Goal: Task Accomplishment & Management: Complete application form

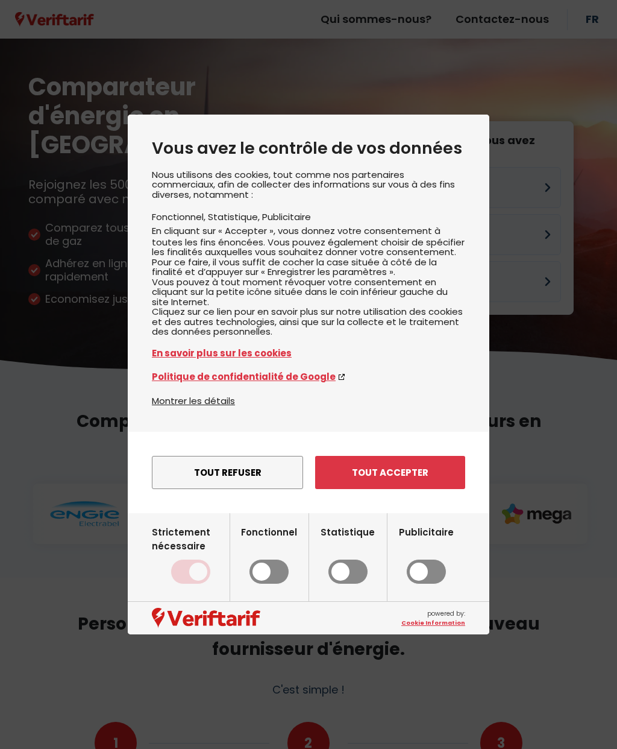
click at [196, 486] on button "Tout refuser" at bounding box center [227, 472] width 151 height 33
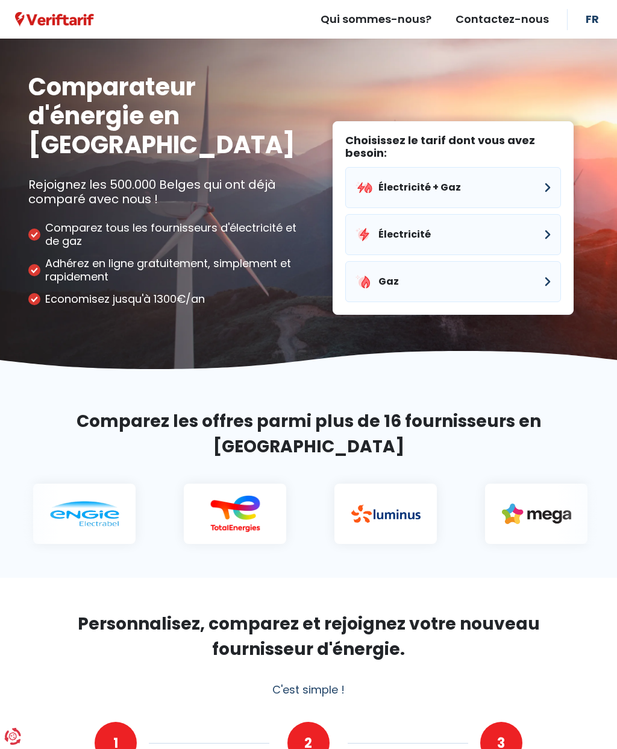
click at [505, 214] on button "Électricité" at bounding box center [453, 234] width 216 height 41
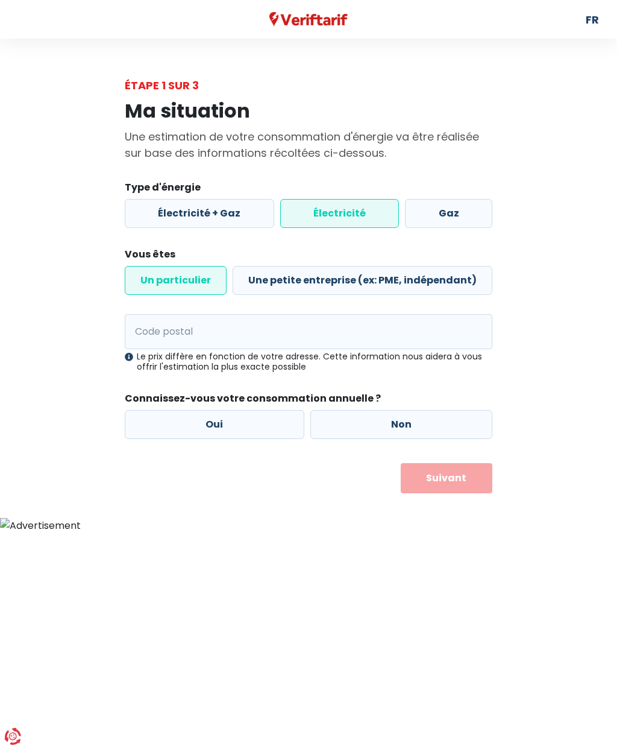
click at [156, 284] on label "Un particulier" at bounding box center [176, 280] width 102 height 29
click at [156, 284] on input "Un particulier" at bounding box center [176, 280] width 102 height 29
click at [162, 341] on input "Code postal" at bounding box center [309, 331] width 368 height 35
type input "4780"
click at [272, 426] on label "Oui" at bounding box center [215, 424] width 180 height 29
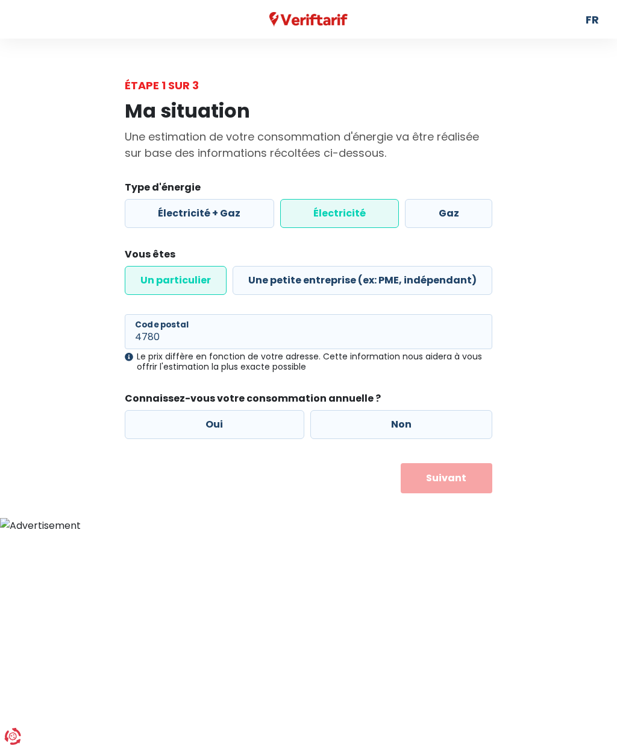
click at [272, 426] on input "Oui" at bounding box center [215, 424] width 180 height 29
radio input "true"
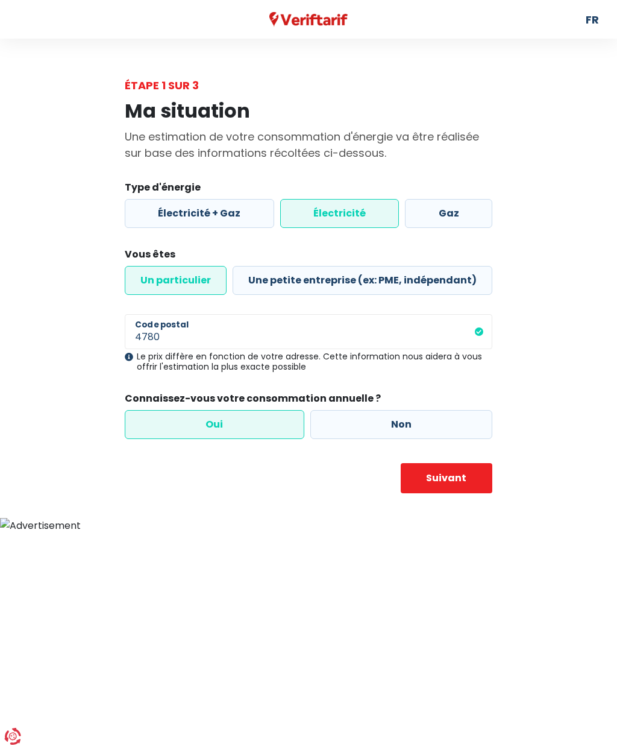
click at [471, 478] on button "Suivant" at bounding box center [447, 478] width 92 height 30
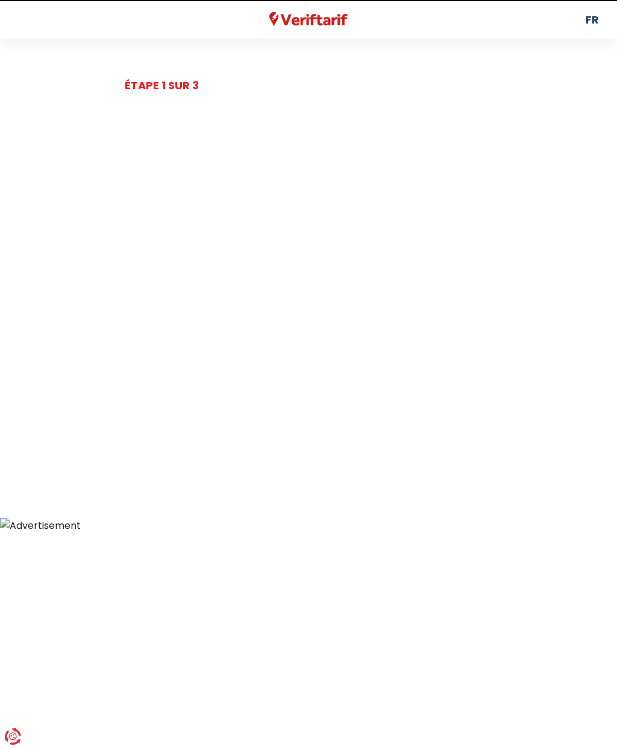
select select
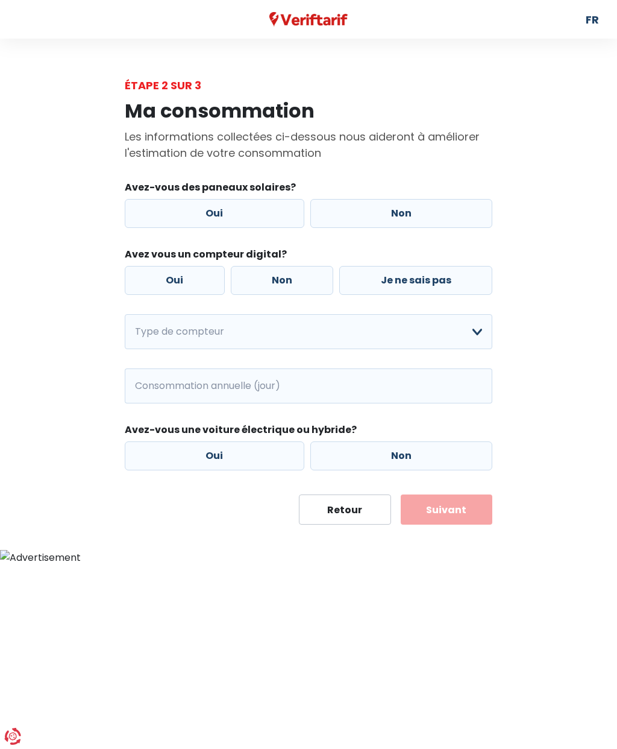
click at [269, 217] on label "Oui" at bounding box center [215, 213] width 180 height 29
click at [269, 217] on input "Oui" at bounding box center [215, 213] width 180 height 29
radio input "true"
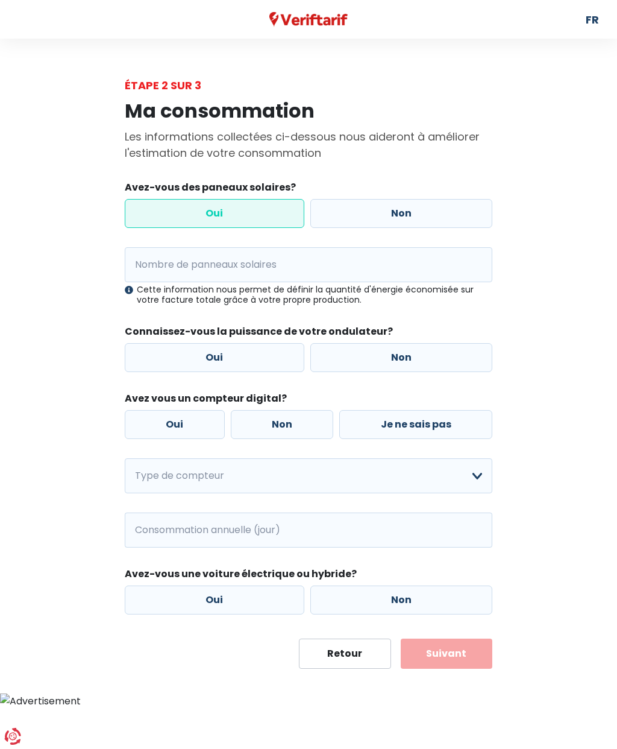
click at [264, 359] on label "Oui" at bounding box center [215, 357] width 180 height 29
click at [264, 359] on input "Oui" at bounding box center [215, 357] width 180 height 29
radio input "true"
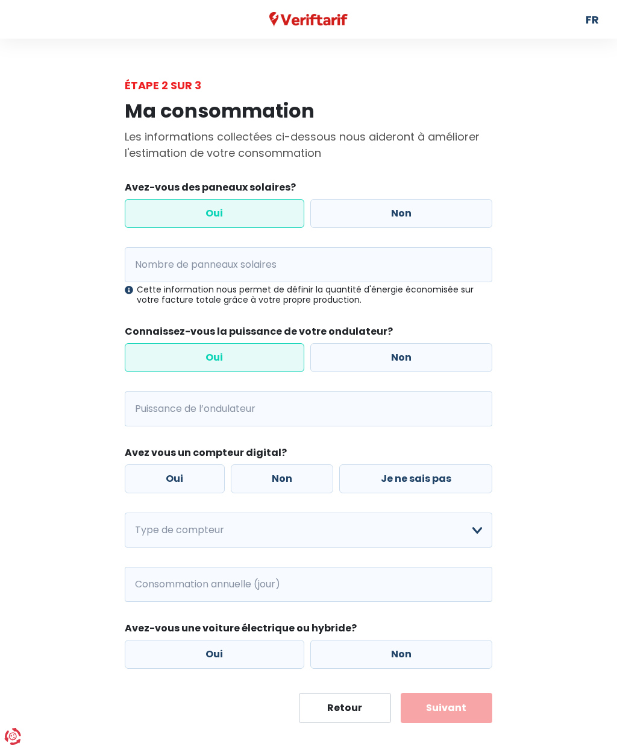
click at [309, 410] on input "Puissance de l’ondulateur" at bounding box center [323, 408] width 337 height 35
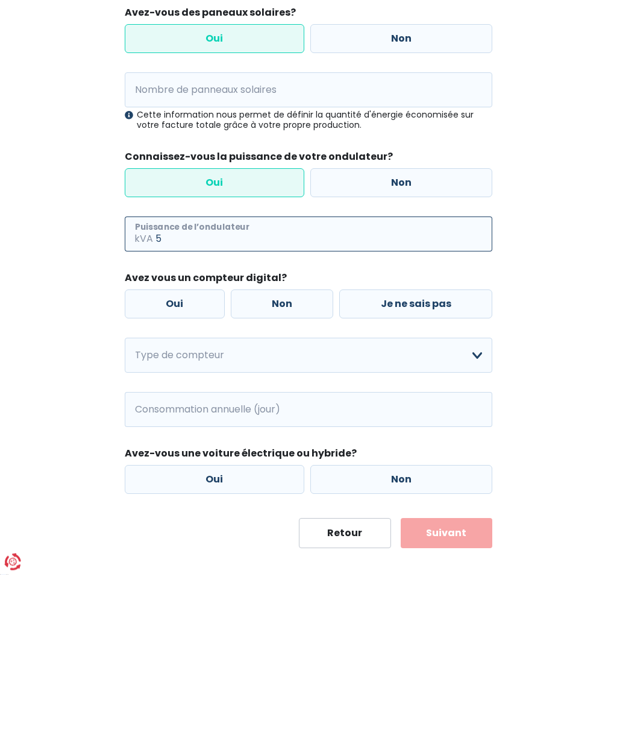
type input "5"
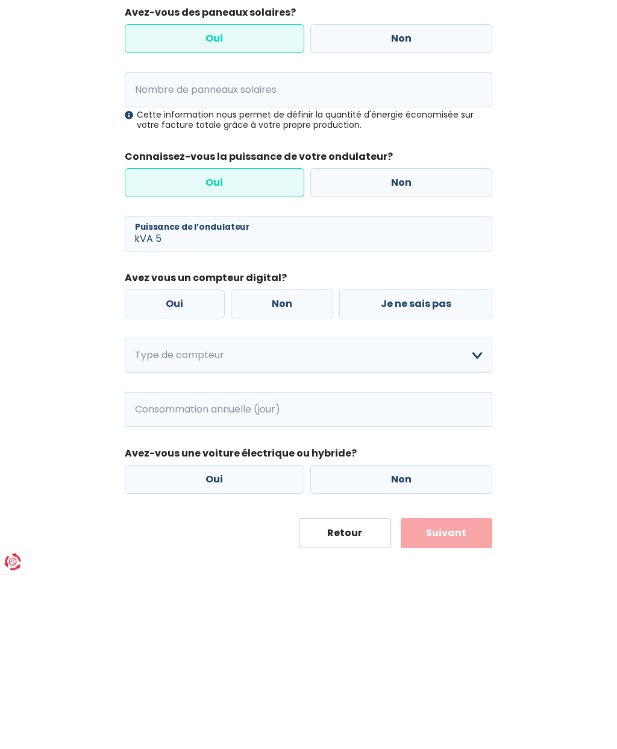
click at [296, 464] on label "Non" at bounding box center [282, 478] width 103 height 29
click at [296, 464] on input "Non" at bounding box center [282, 478] width 103 height 29
radio input "true"
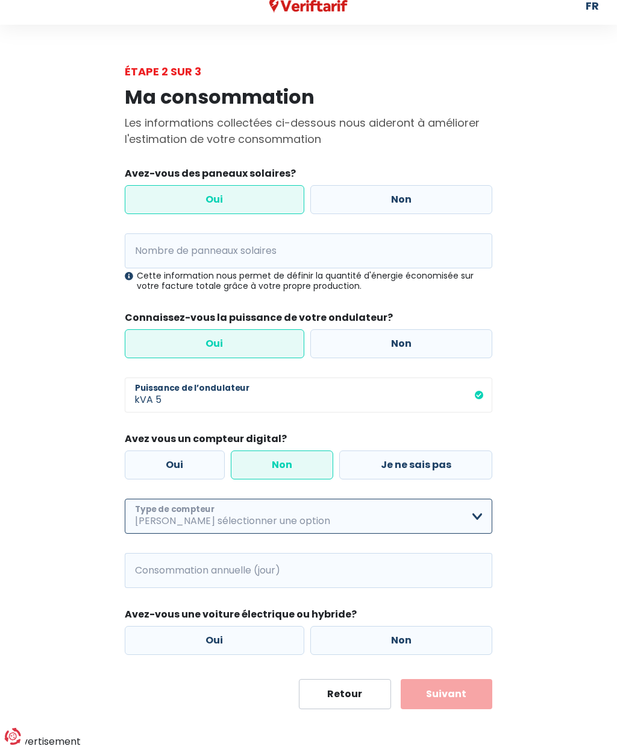
click at [476, 510] on select "Mono-horaire Bi-horaire Mono-horaire + exclusif nuit Bi-horaire + exclusif nuit…" at bounding box center [309, 515] width 368 height 35
select select "day_single_rate"
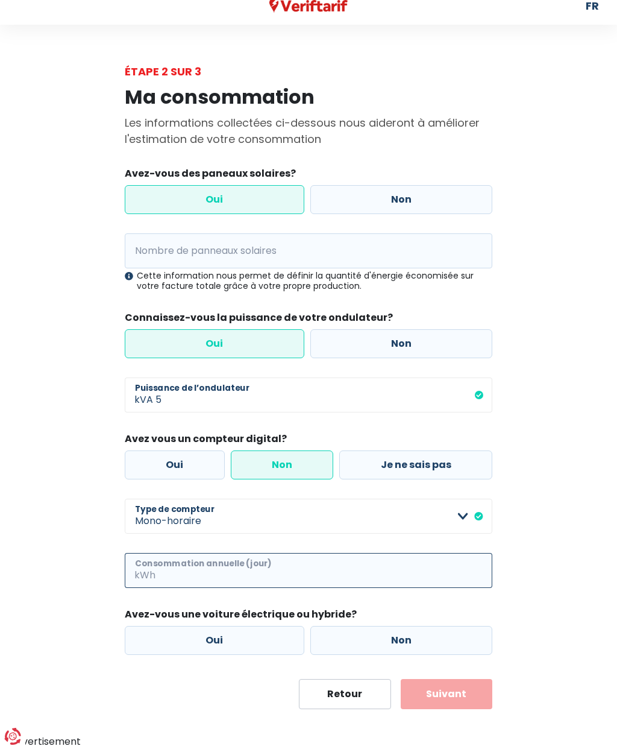
click at [427, 561] on input "Consommation annuelle (jour)" at bounding box center [325, 570] width 334 height 35
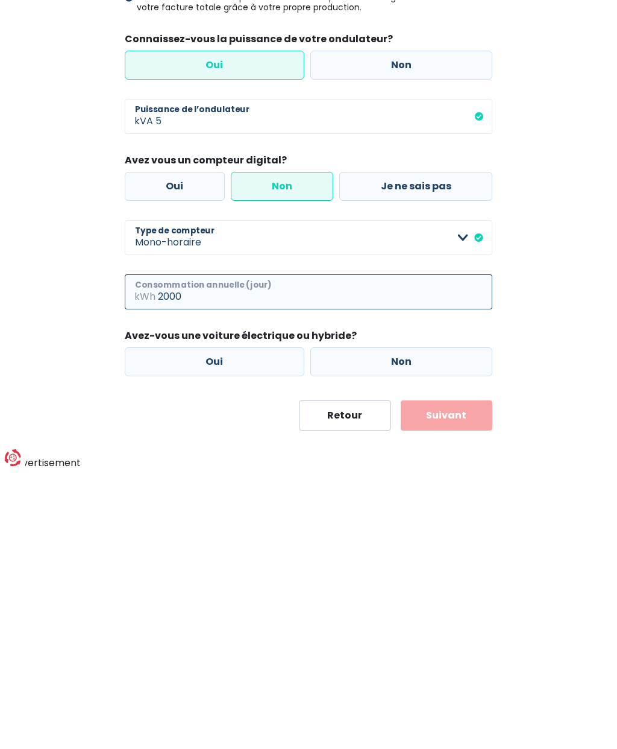
type input "2000"
click at [420, 626] on label "Non" at bounding box center [401, 640] width 183 height 29
click at [420, 626] on input "Non" at bounding box center [401, 640] width 183 height 29
radio input "true"
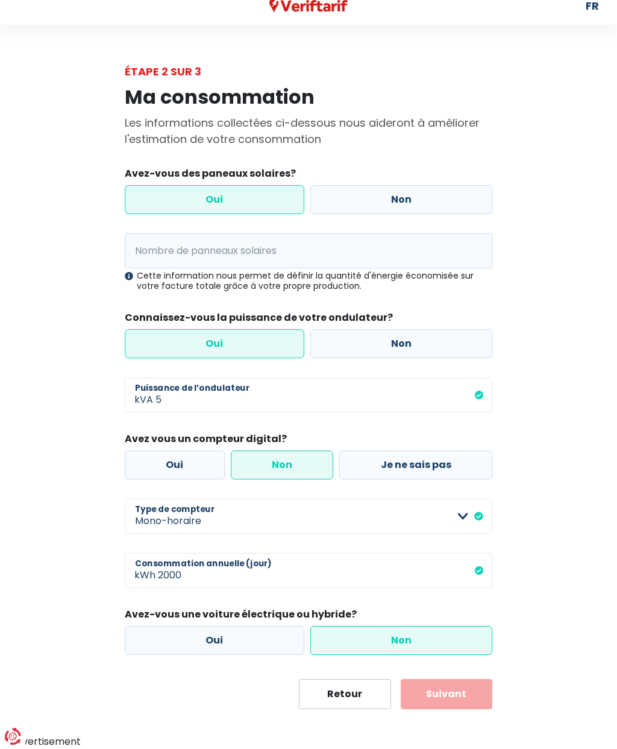
click at [472, 689] on button "Suivant" at bounding box center [447, 694] width 92 height 30
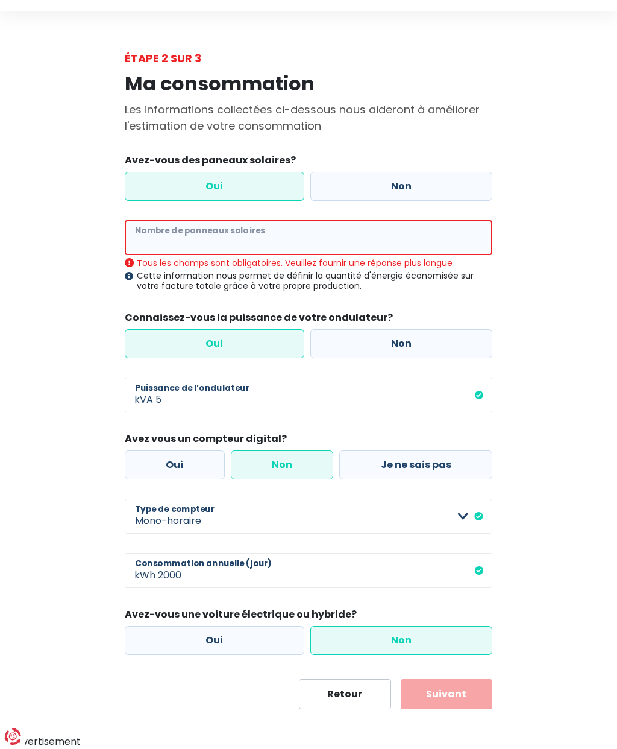
click at [368, 245] on input "Nombre de panneaux solaires" at bounding box center [309, 237] width 368 height 35
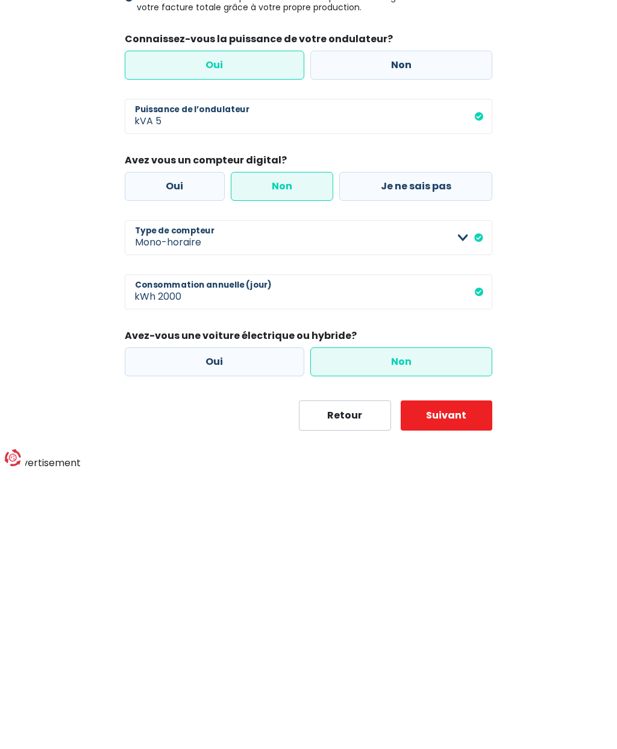
type input "20"
click at [471, 679] on button "Suivant" at bounding box center [447, 694] width 92 height 30
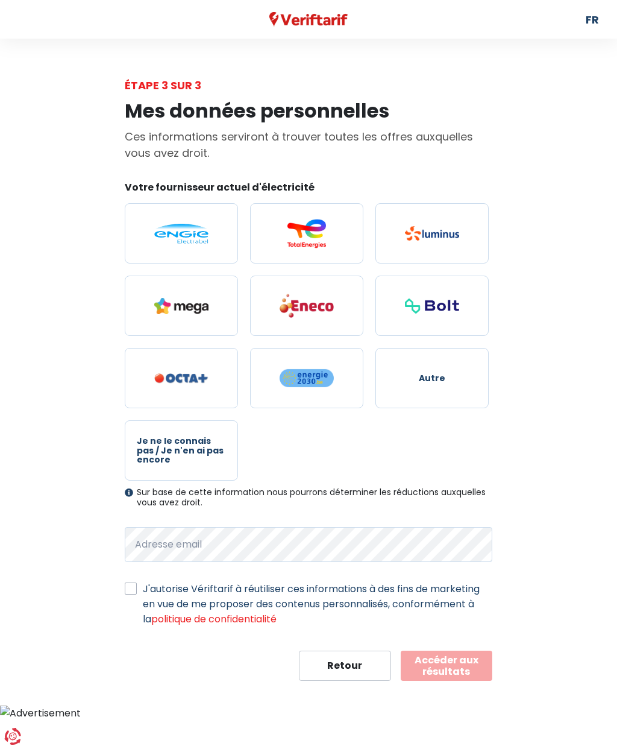
click at [319, 310] on img at bounding box center [307, 305] width 54 height 25
click at [319, 310] on input "radio" at bounding box center [306, 305] width 113 height 60
radio input "true"
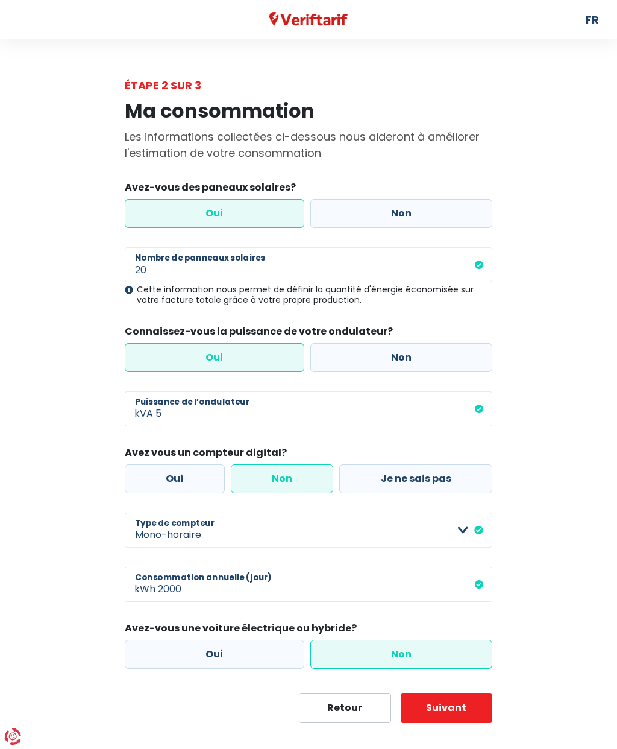
scroll to position [14, 0]
